Goal: Task Accomplishment & Management: Manage account settings

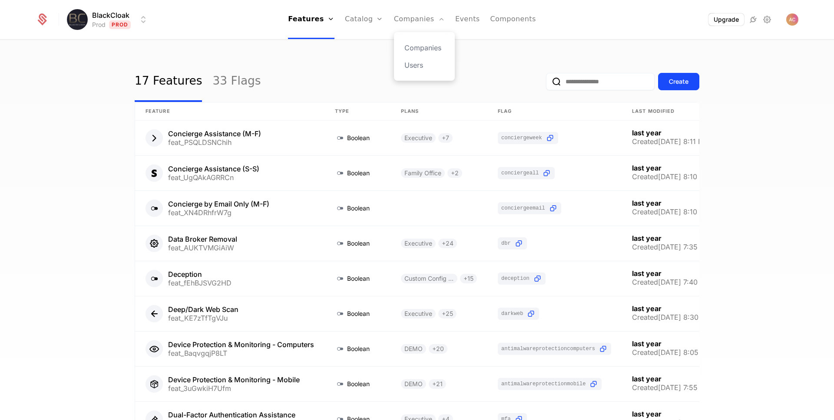
click at [421, 71] on div "Companies Users" at bounding box center [424, 56] width 61 height 49
click at [421, 47] on link "Companies" at bounding box center [424, 48] width 40 height 10
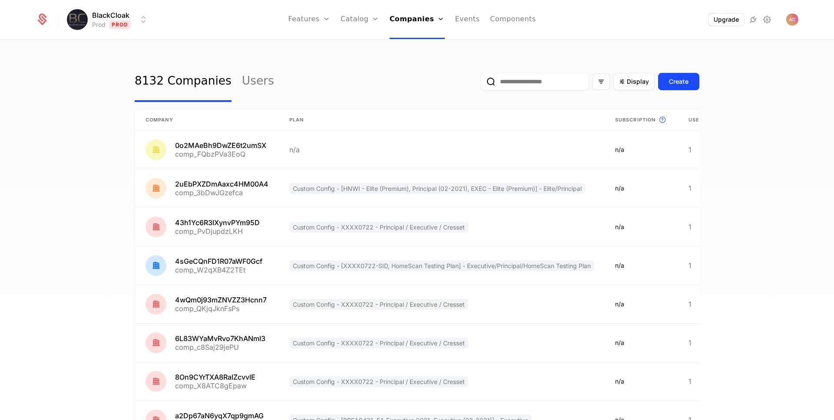
click at [524, 85] on input "email" at bounding box center [534, 81] width 109 height 17
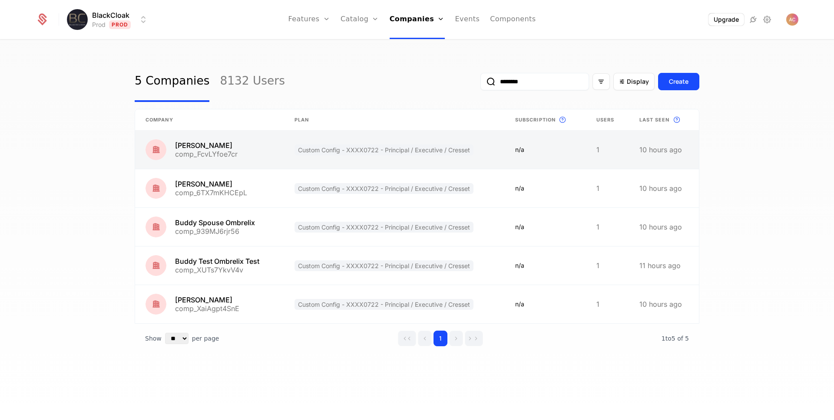
type input "********"
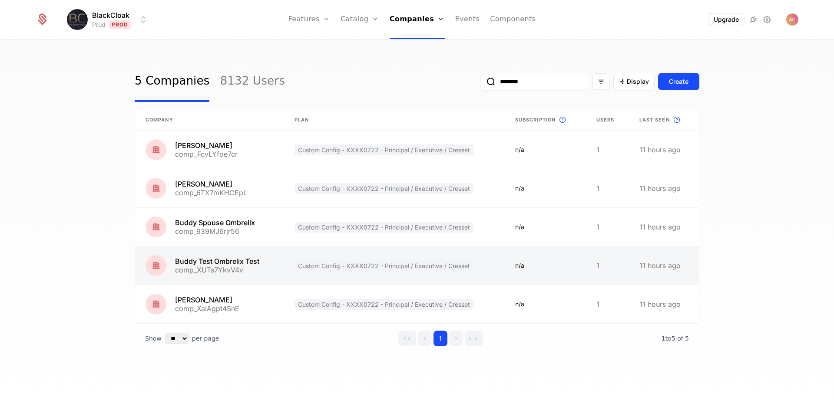
click at [206, 262] on link at bounding box center [209, 266] width 149 height 38
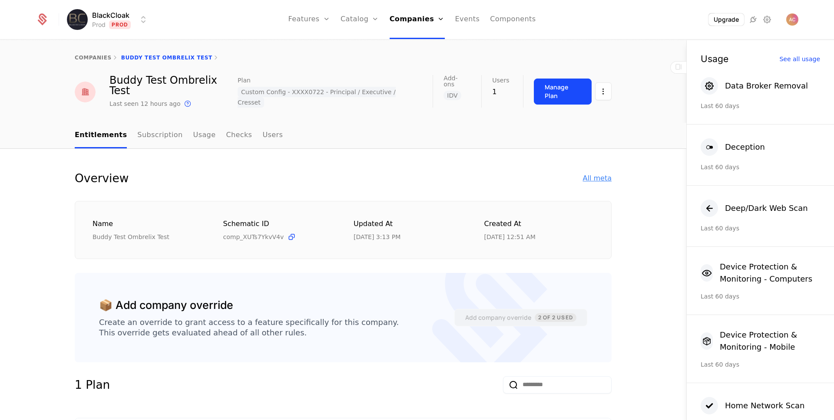
click at [601, 173] on div "All meta" at bounding box center [597, 178] width 29 height 10
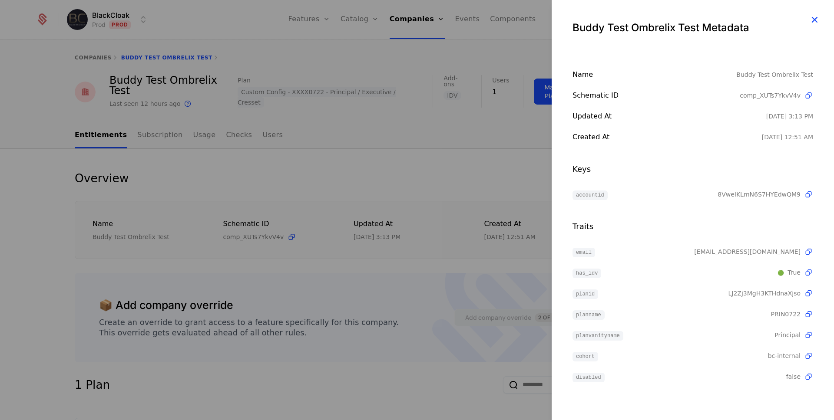
click at [814, 16] on icon "button" at bounding box center [813, 19] width 11 height 11
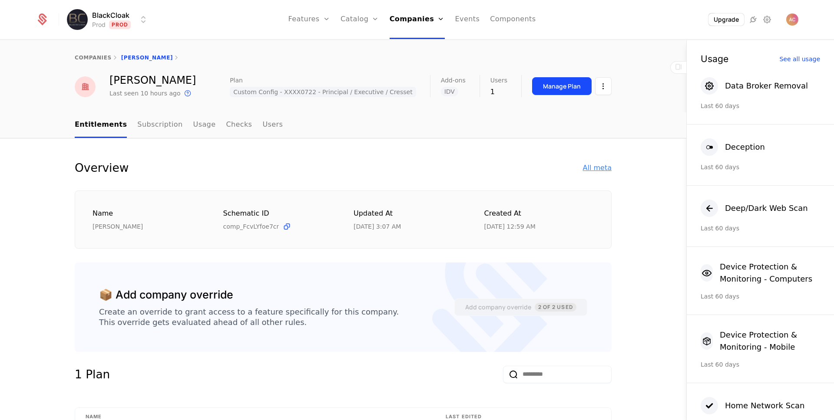
click at [596, 172] on div "All meta" at bounding box center [597, 168] width 29 height 10
click at [596, 171] on div "All meta" at bounding box center [597, 168] width 29 height 10
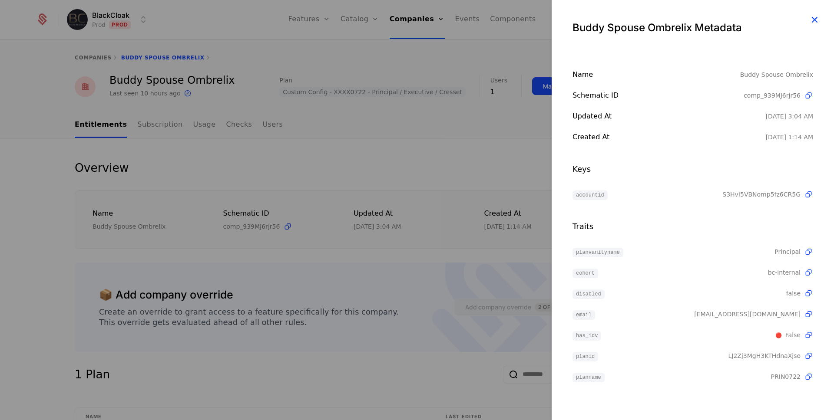
click at [812, 20] on icon "button" at bounding box center [813, 19] width 11 height 11
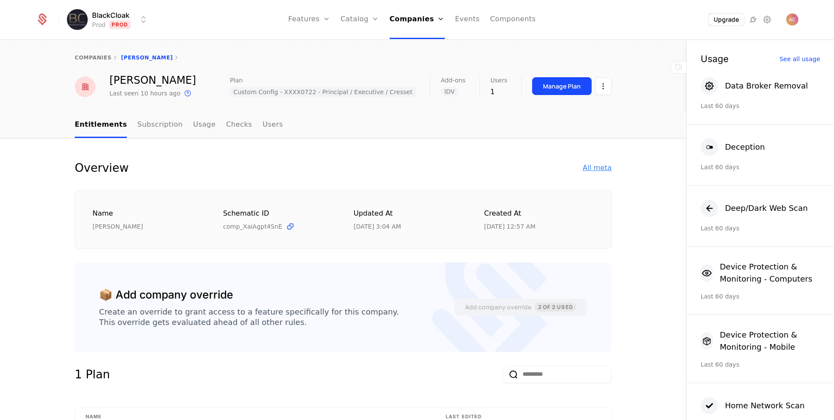
click at [595, 165] on div "All meta" at bounding box center [597, 168] width 29 height 10
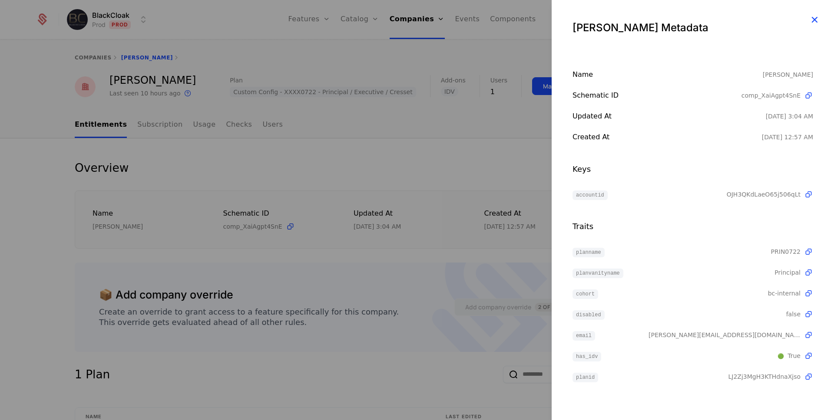
click at [816, 19] on icon "button" at bounding box center [813, 19] width 11 height 11
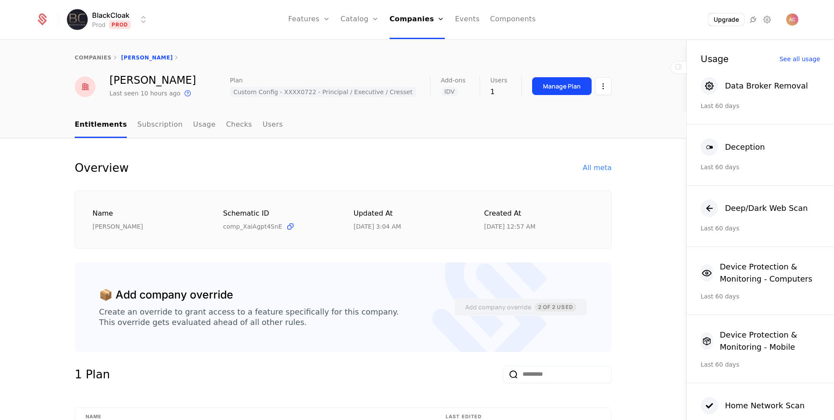
click at [599, 49] on div "companies Marcus Ombrelix" at bounding box center [343, 57] width 686 height 35
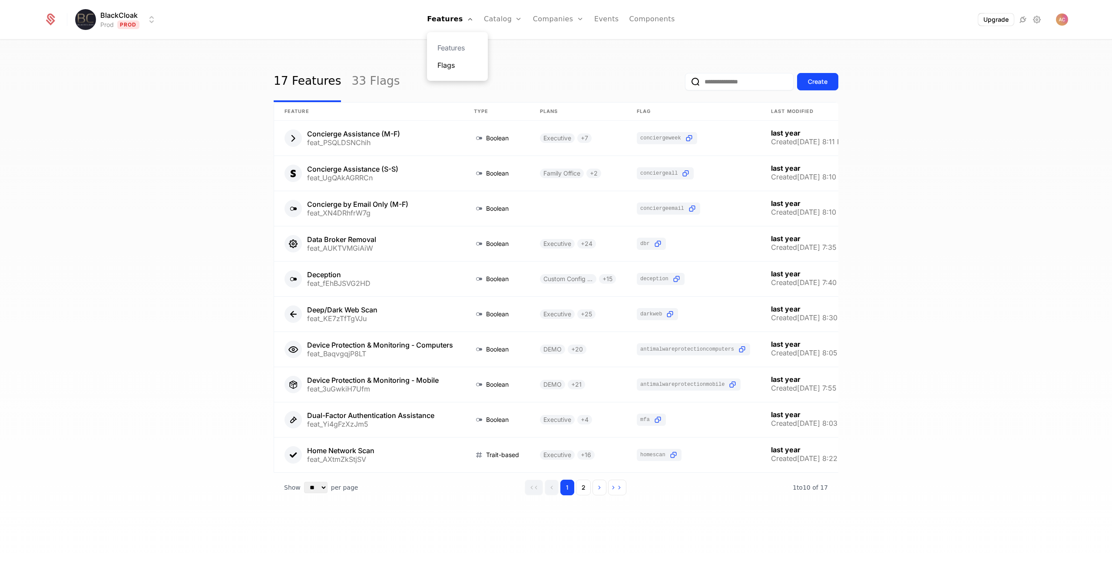
click at [461, 63] on link "Flags" at bounding box center [457, 65] width 40 height 10
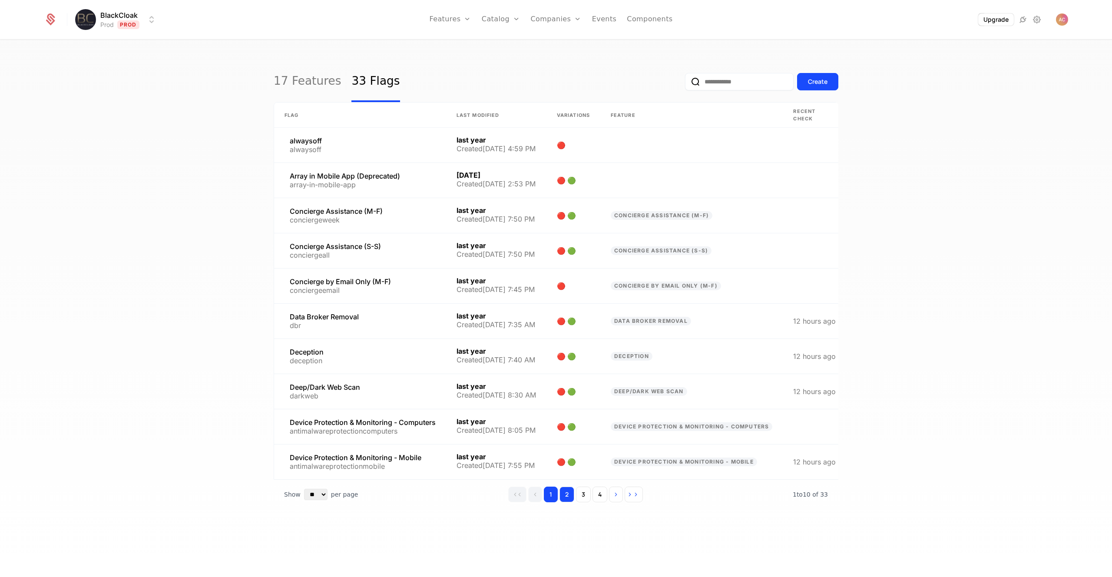
click at [570, 501] on button "2" at bounding box center [566, 494] width 15 height 16
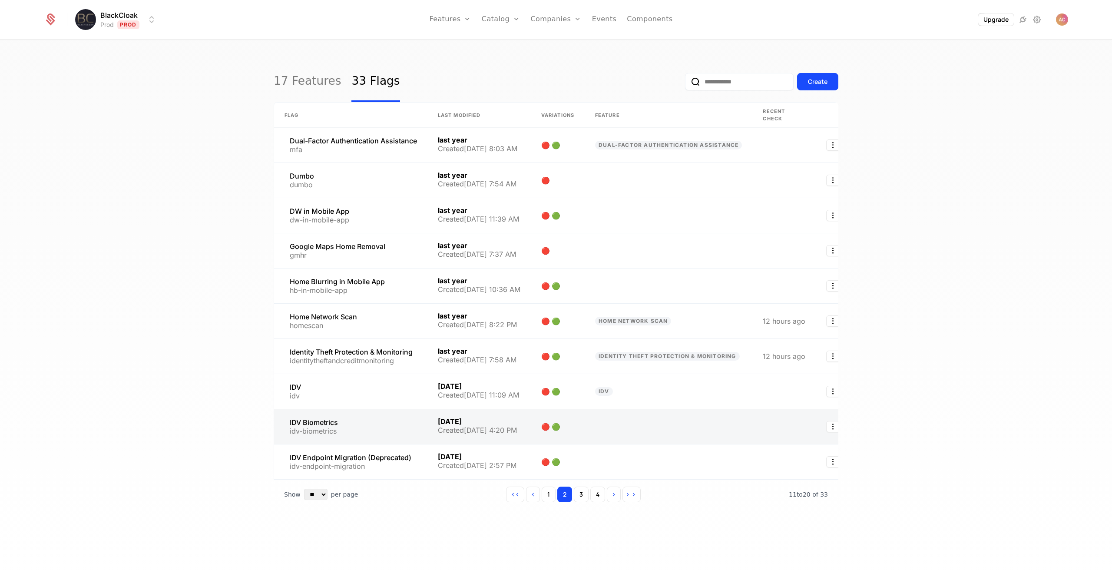
click at [300, 425] on link at bounding box center [350, 426] width 153 height 35
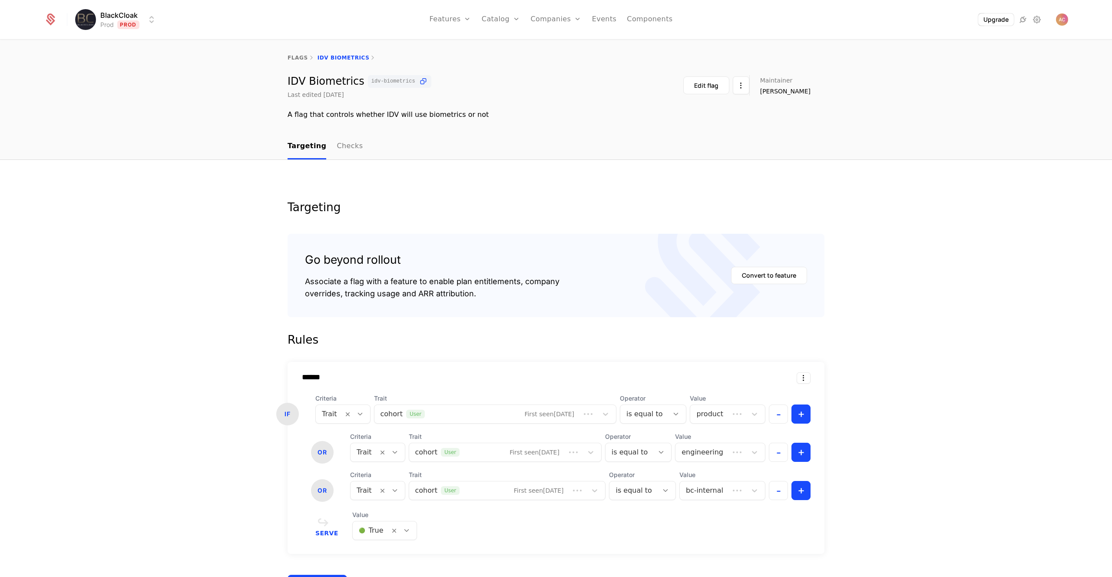
scroll to position [150, 0]
click at [557, 64] on link "Users" at bounding box center [561, 65] width 40 height 10
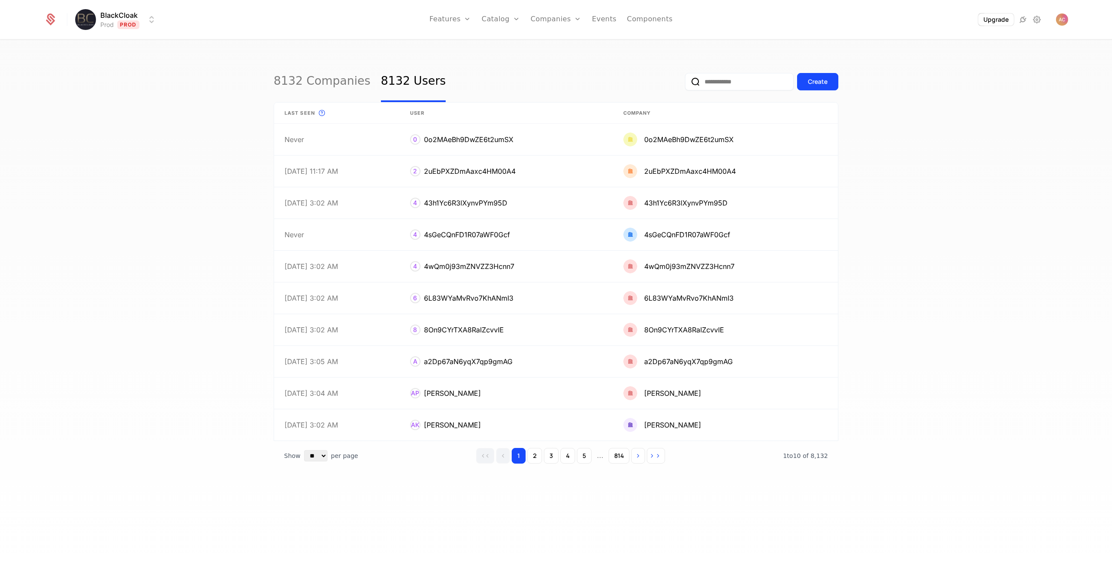
click at [723, 81] on input "email" at bounding box center [739, 81] width 109 height 17
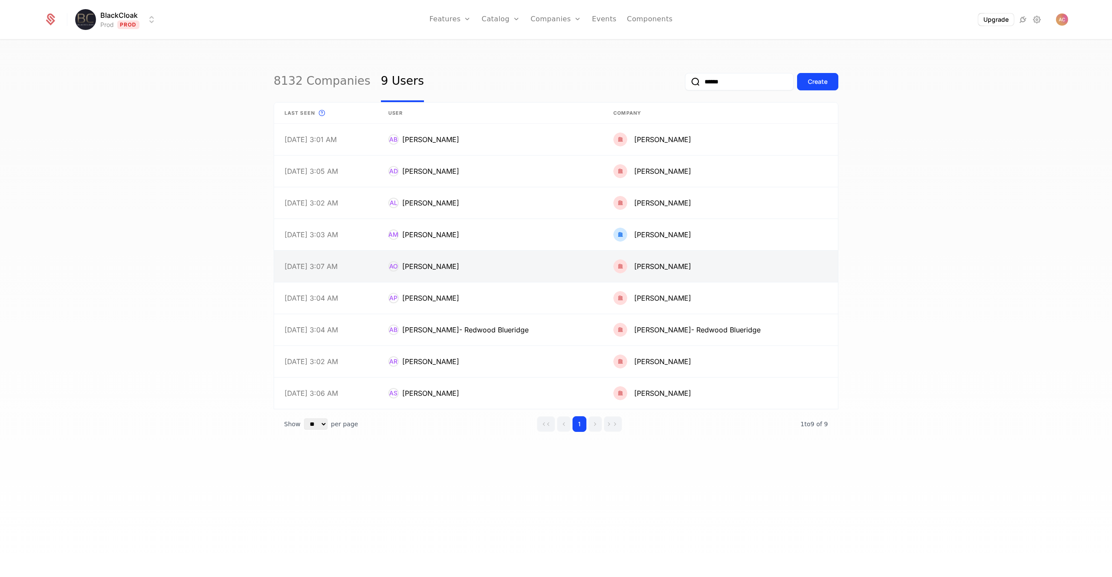
type input "******"
click at [429, 265] on link at bounding box center [490, 266] width 225 height 31
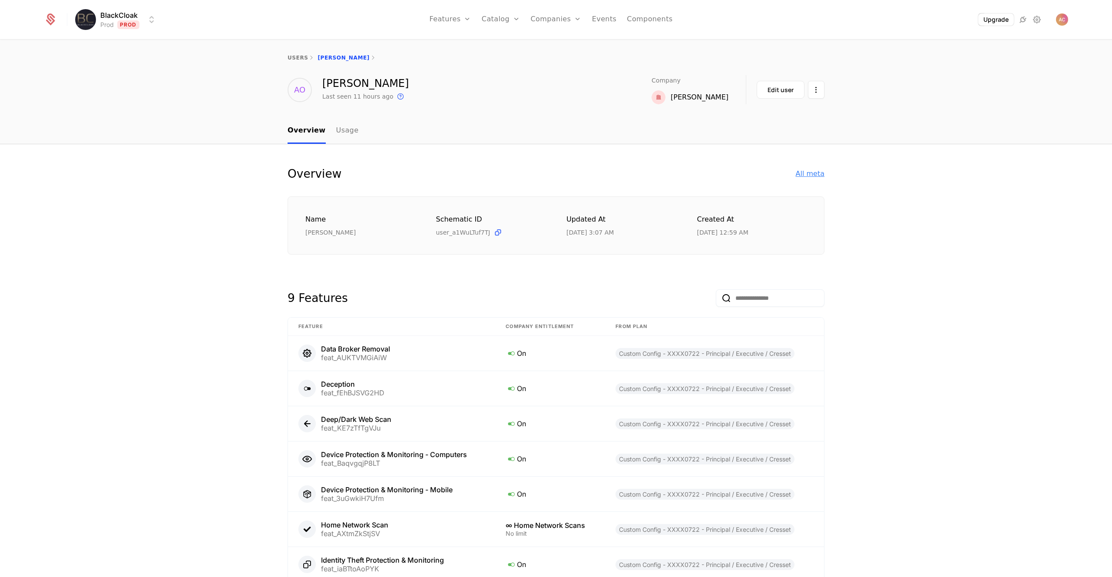
click at [811, 172] on div "All meta" at bounding box center [809, 173] width 29 height 10
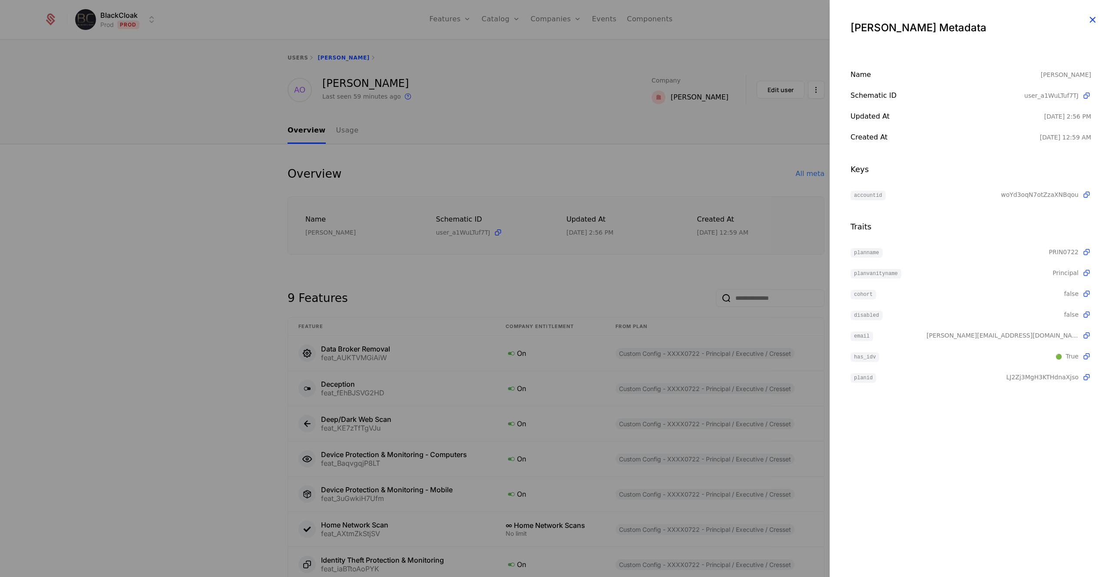
click at [1096, 20] on icon "button" at bounding box center [1091, 19] width 11 height 11
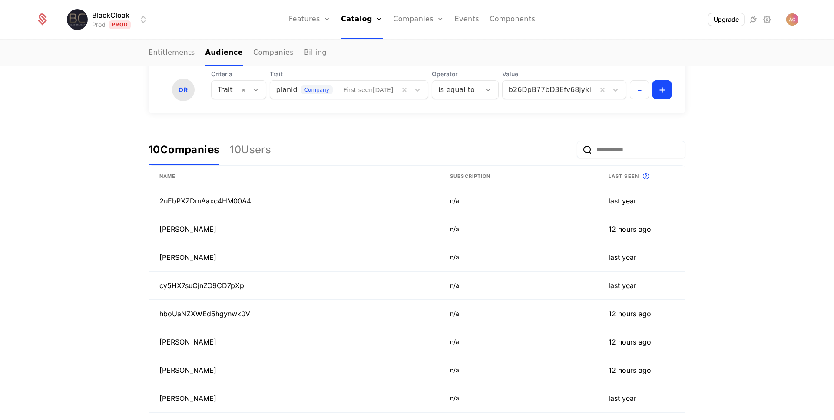
scroll to position [343, 0]
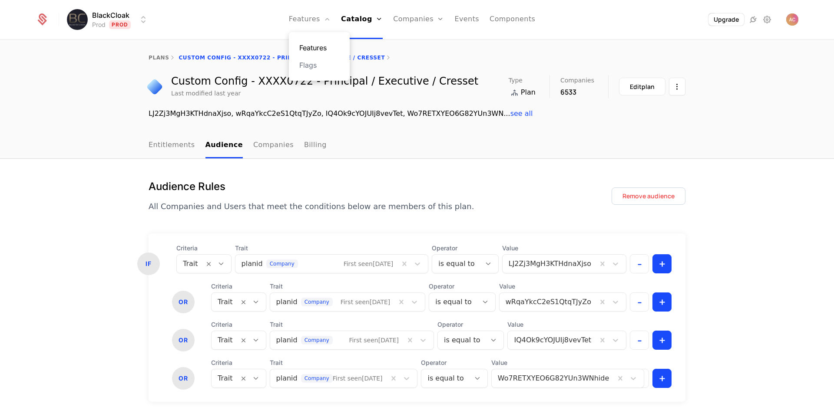
click at [320, 43] on link "Features" at bounding box center [319, 48] width 40 height 10
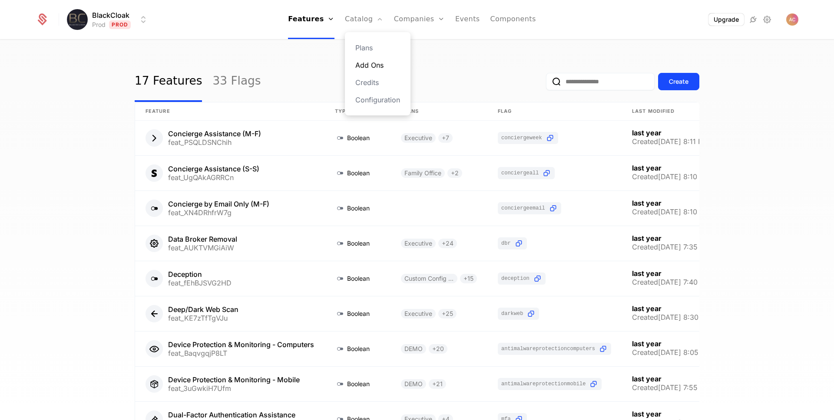
click at [375, 64] on link "Add Ons" at bounding box center [377, 65] width 45 height 10
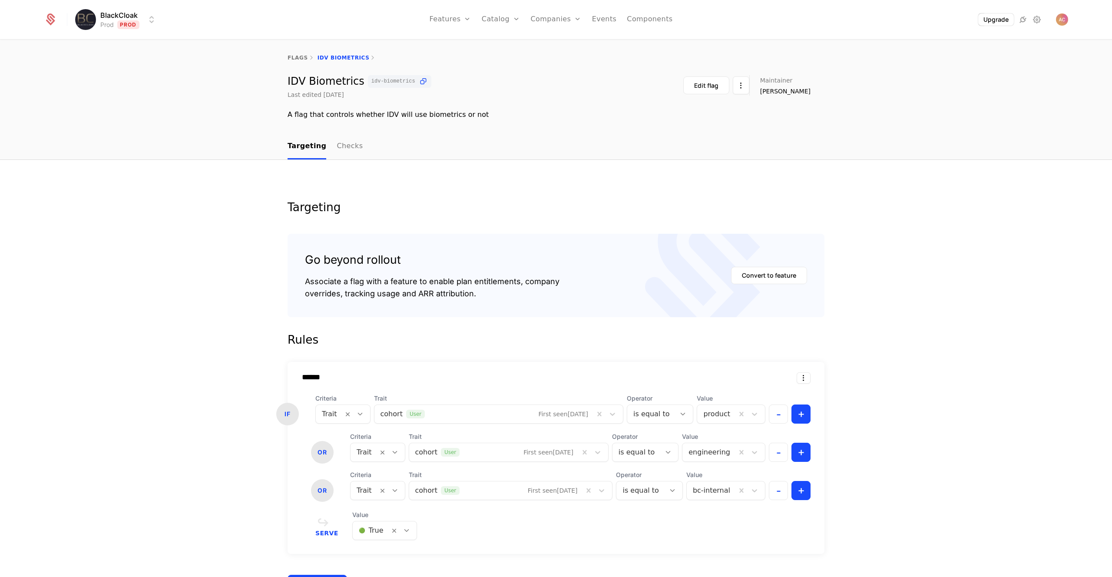
scroll to position [150, 0]
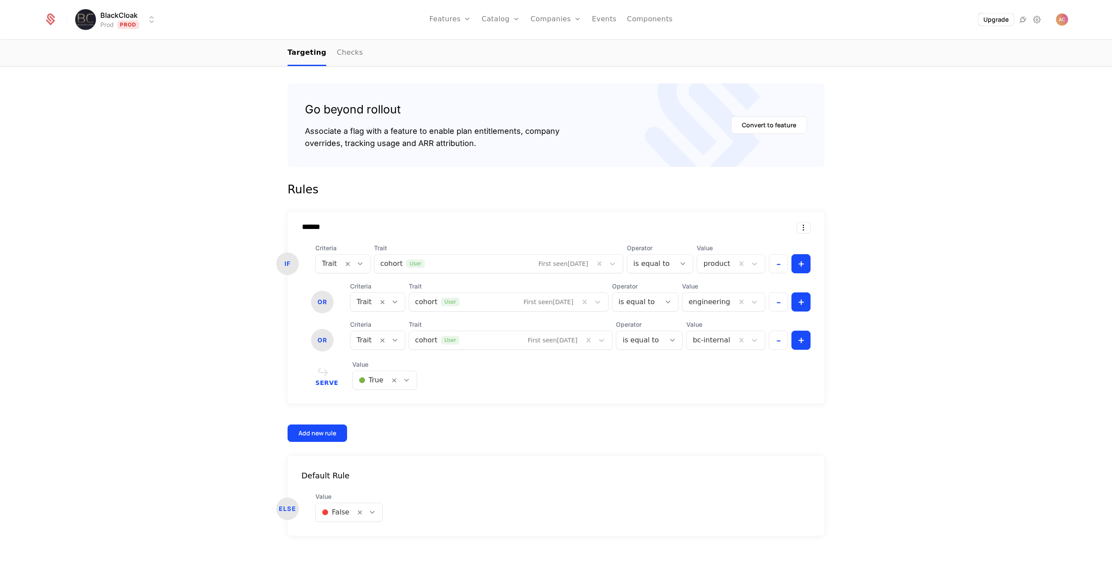
click at [141, 141] on div "Targeting Go beyond rollout Associate a flag with a feature to enable plan enti…" at bounding box center [556, 294] width 1112 height 568
click at [332, 512] on div at bounding box center [335, 512] width 27 height 12
click at [350, 538] on div "🟢 True" at bounding box center [345, 534] width 56 height 9
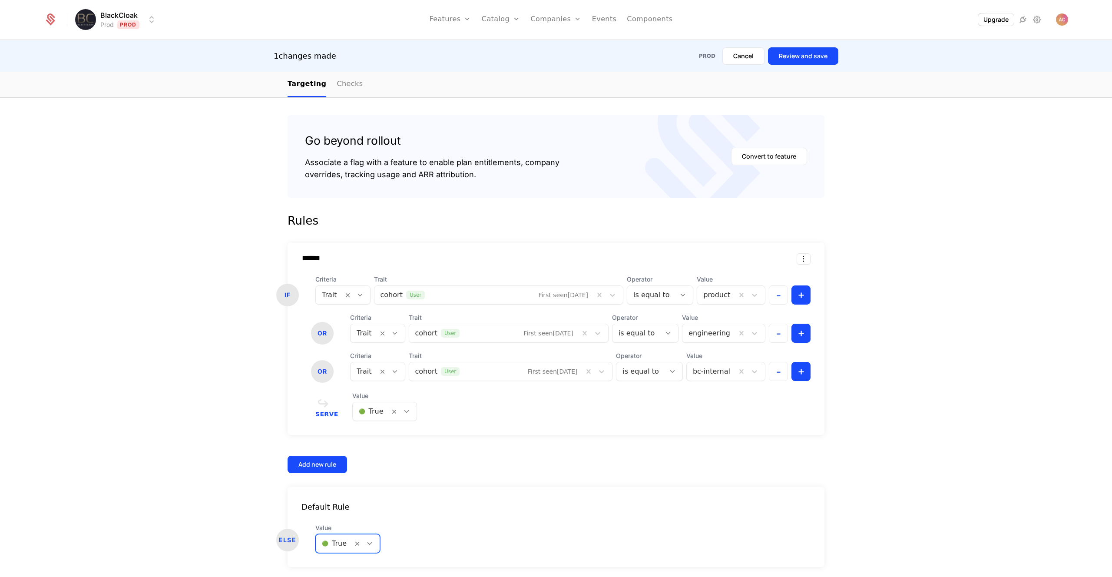
drag, startPoint x: 861, startPoint y: 153, endPoint x: 857, endPoint y: 153, distance: 4.4
click at [862, 153] on div "Targeting Go beyond rollout Associate a flag with a feature to enable plan enti…" at bounding box center [556, 325] width 1112 height 568
click at [805, 57] on button "Review and save" at bounding box center [803, 55] width 70 height 17
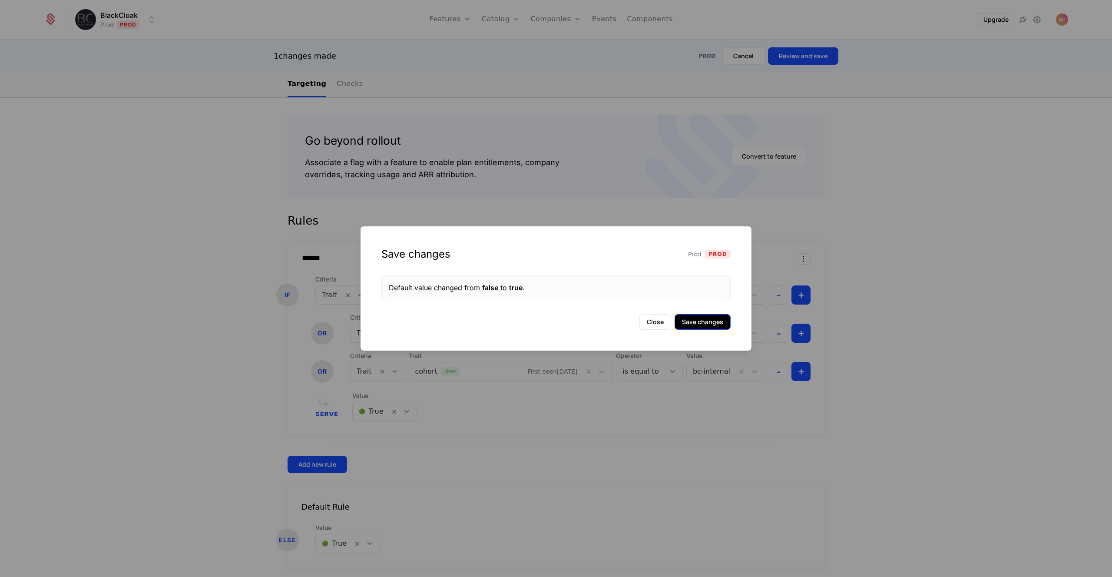
click at [699, 324] on button "Save changes" at bounding box center [702, 322] width 56 height 16
